Goal: Navigation & Orientation: Find specific page/section

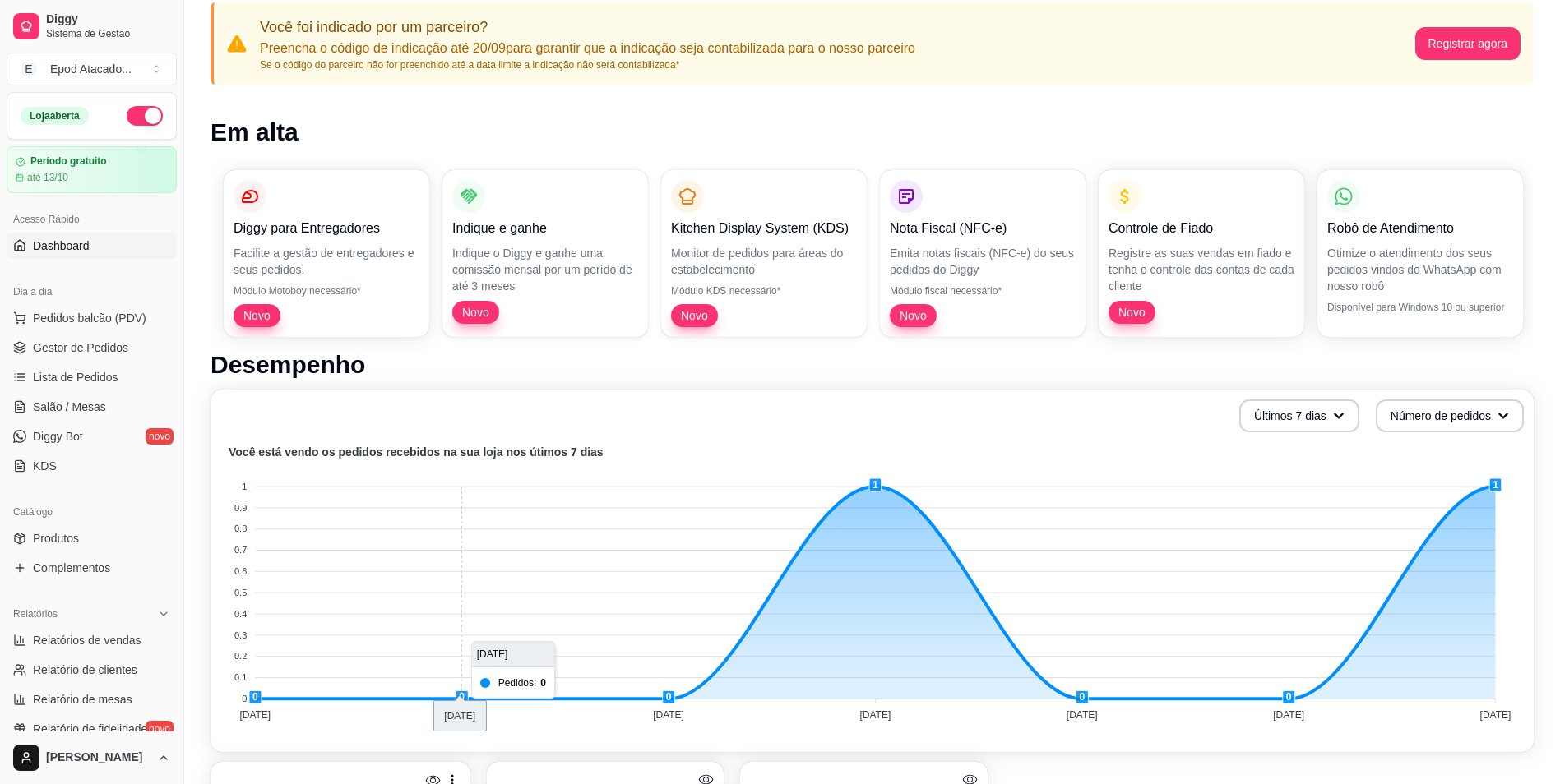
scroll to position [108, 0]
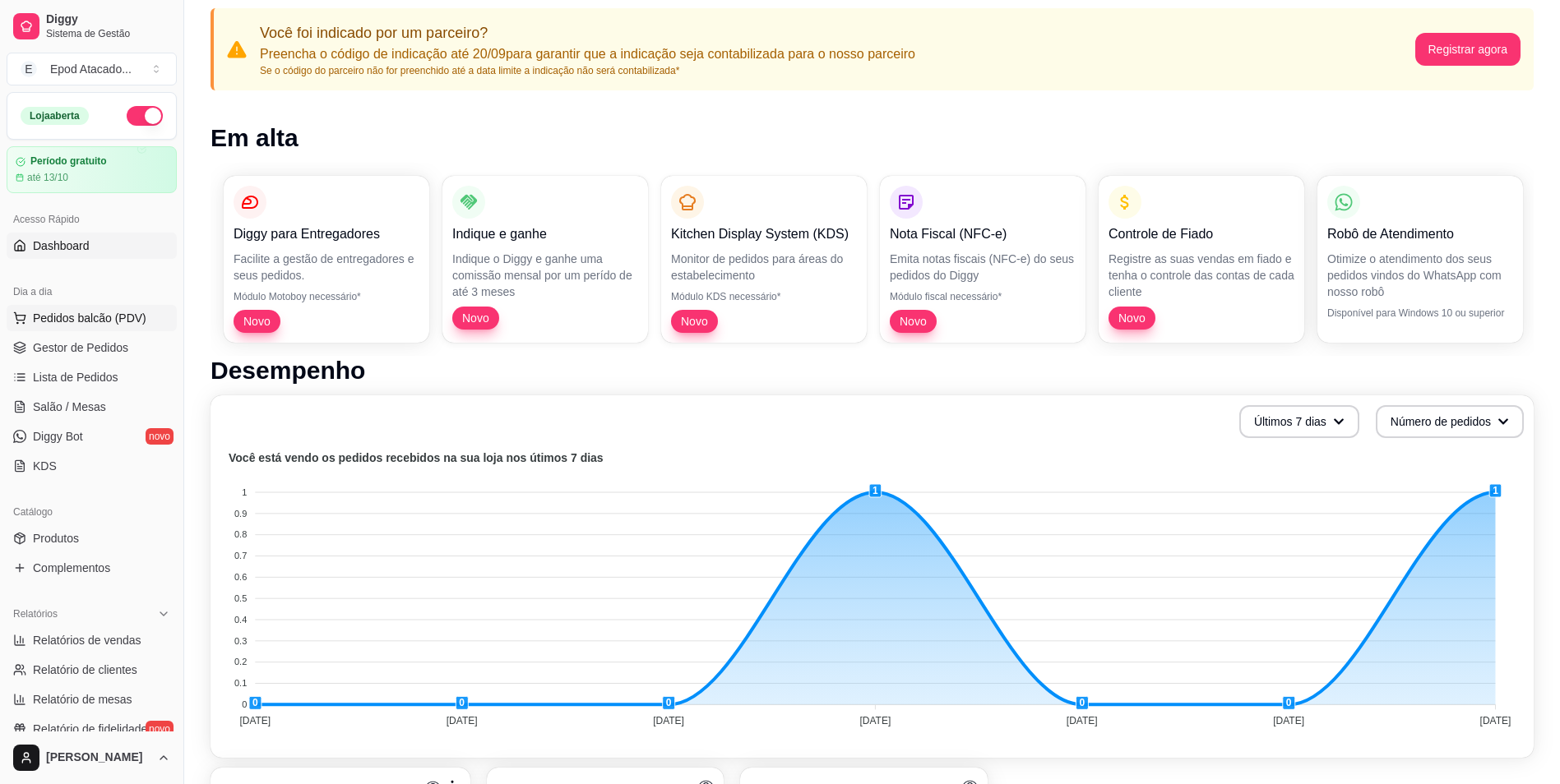
click at [91, 317] on span "Pedidos balcão (PDV)" at bounding box center [89, 317] width 114 height 16
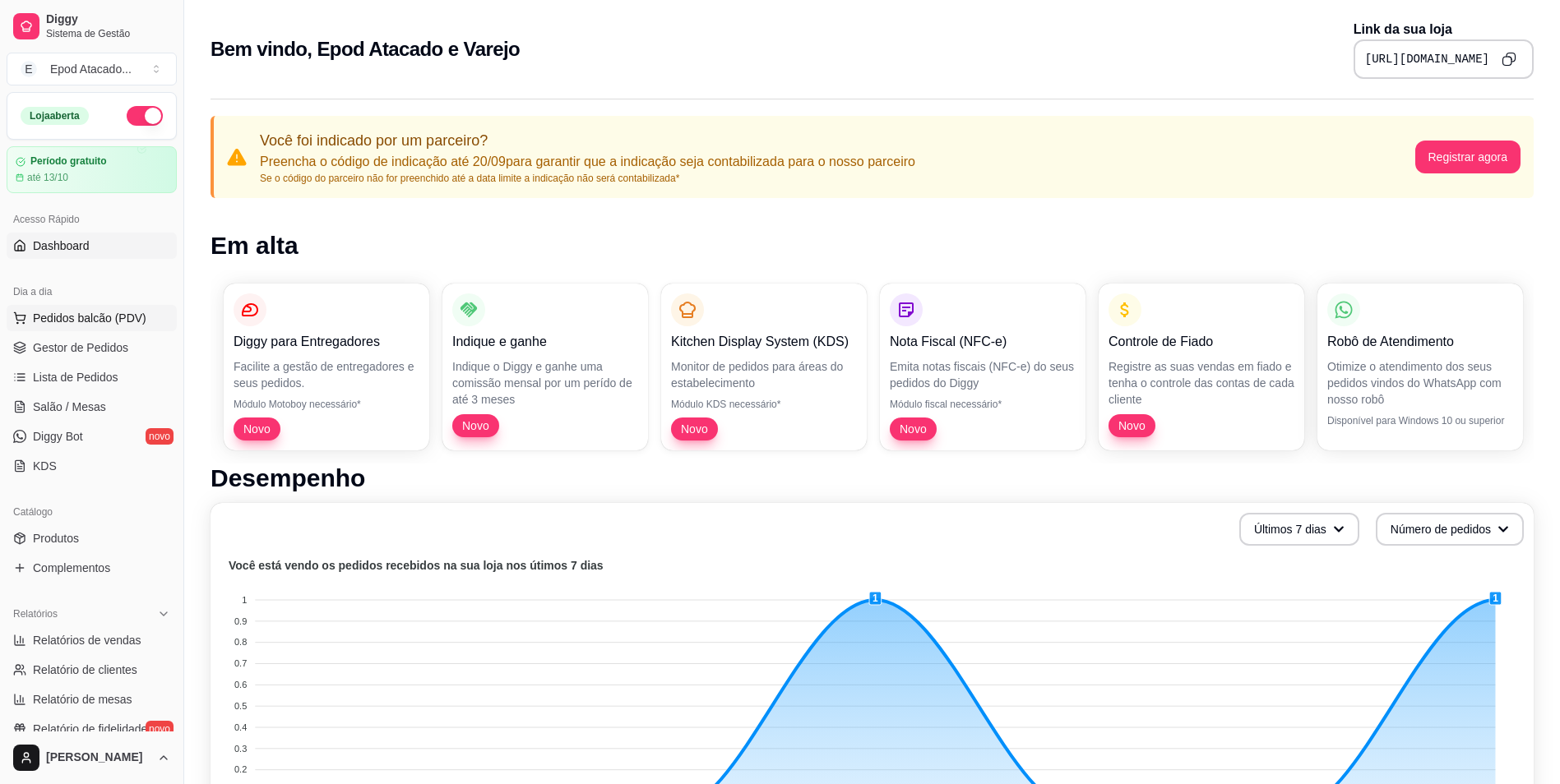
click at [75, 315] on span "Pedidos balcão (PDV)" at bounding box center [89, 317] width 114 height 16
click at [106, 353] on span "Gestor de Pedidos" at bounding box center [81, 347] width 95 height 16
